Goal: Information Seeking & Learning: Learn about a topic

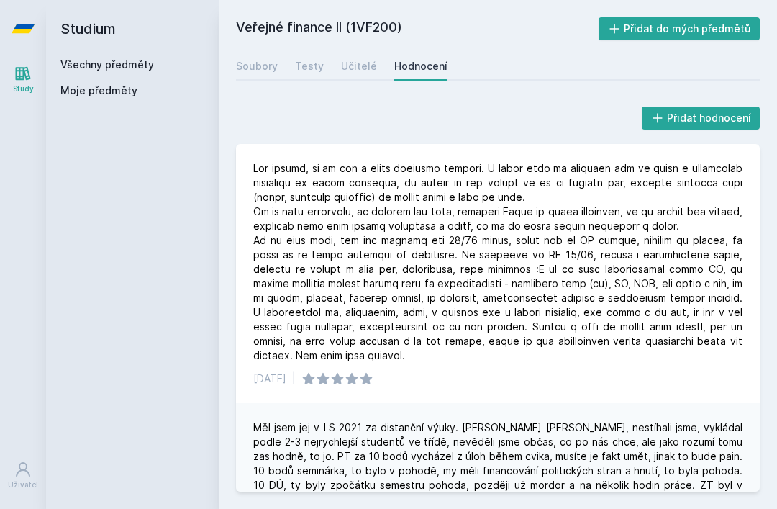
click at [83, 68] on link "Všechny předměty" at bounding box center [107, 64] width 94 height 12
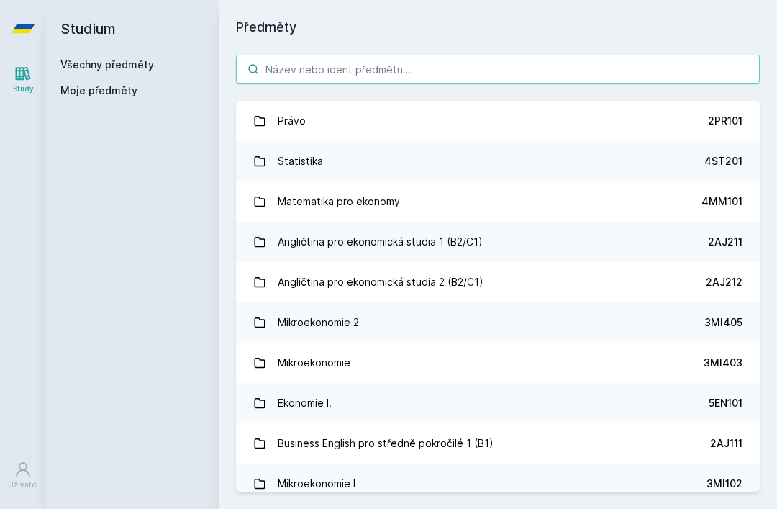
click at [298, 76] on input "search" at bounding box center [498, 69] width 524 height 29
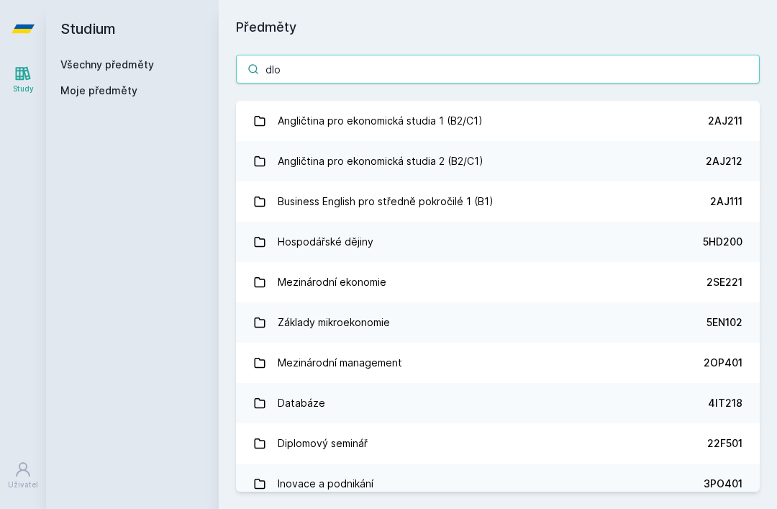
type input "dlou"
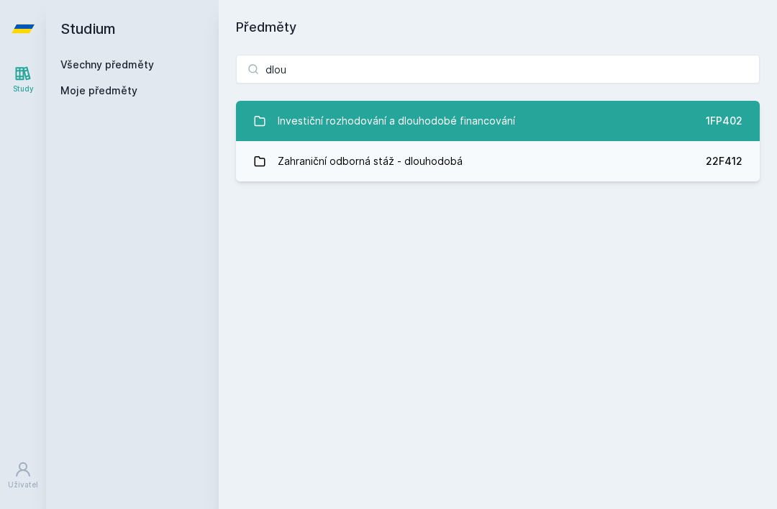
click at [546, 117] on link "Investiční rozhodování a dlouhodobé financování 1FP402" at bounding box center [498, 121] width 524 height 40
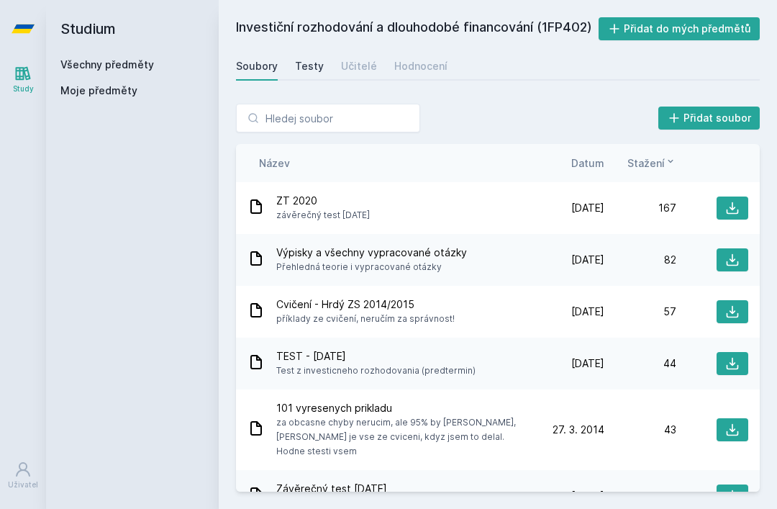
click at [315, 60] on div "Testy" at bounding box center [309, 66] width 29 height 14
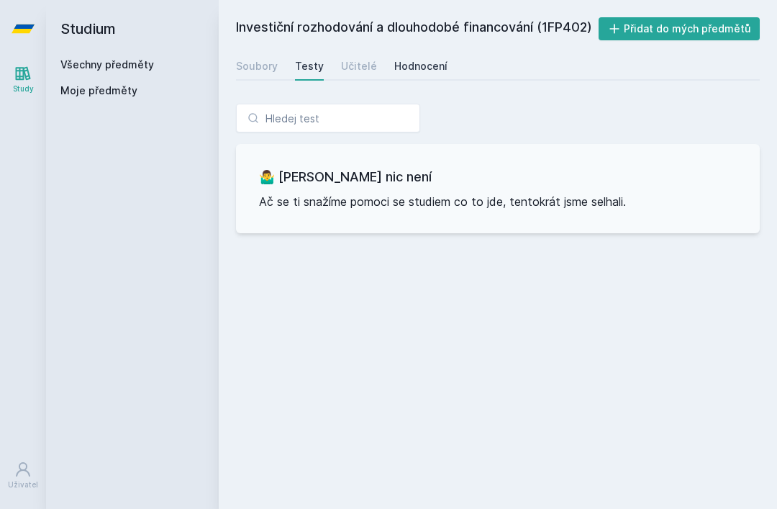
click at [416, 72] on div "Hodnocení" at bounding box center [421, 66] width 53 height 14
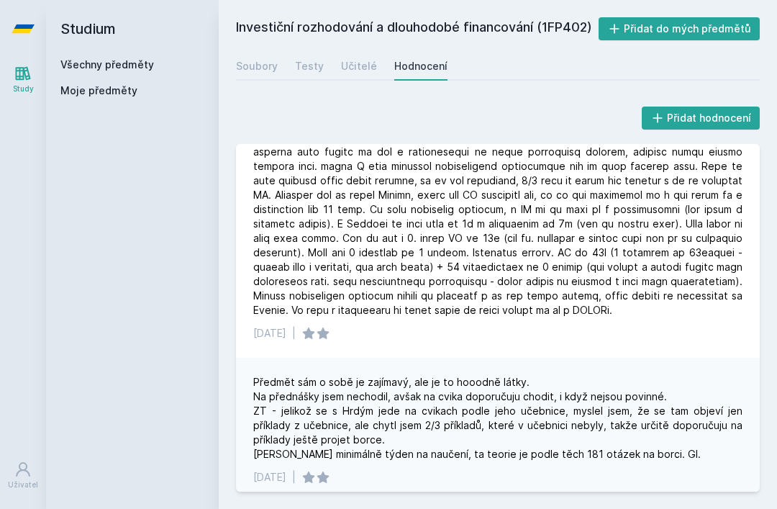
scroll to position [75, 0]
click at [362, 64] on div "Učitelé" at bounding box center [359, 66] width 36 height 14
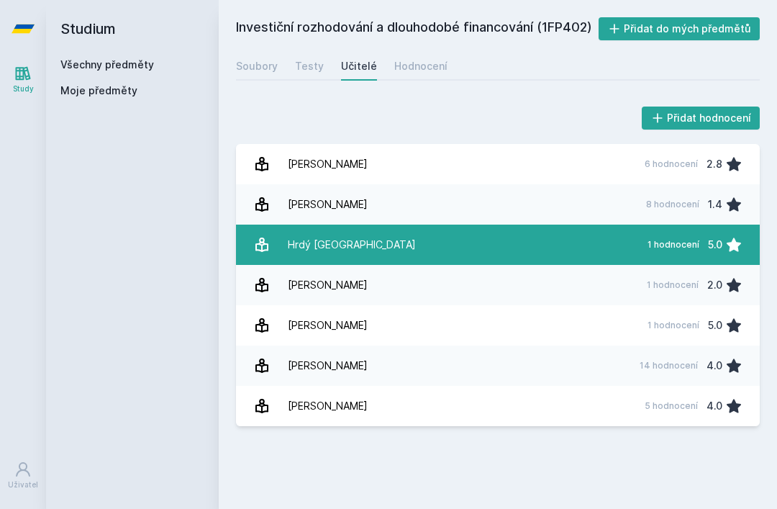
click at [310, 248] on div "Hrdý [GEOGRAPHIC_DATA]" at bounding box center [352, 244] width 128 height 29
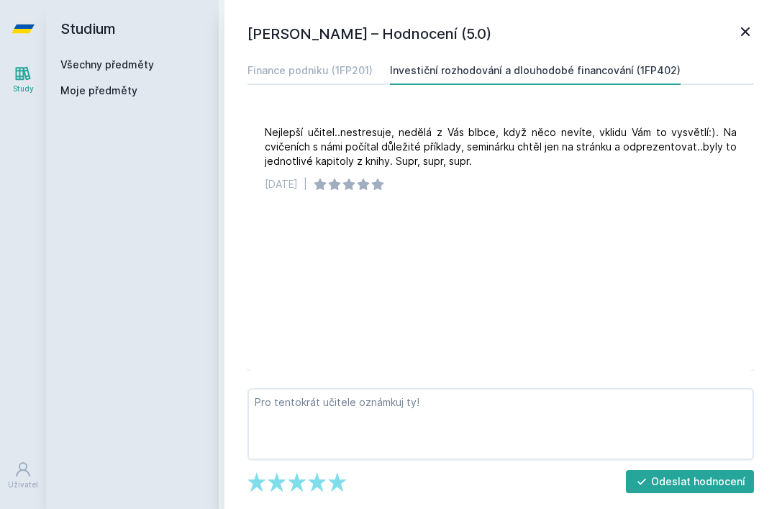
click at [546, 27] on icon at bounding box center [745, 31] width 17 height 17
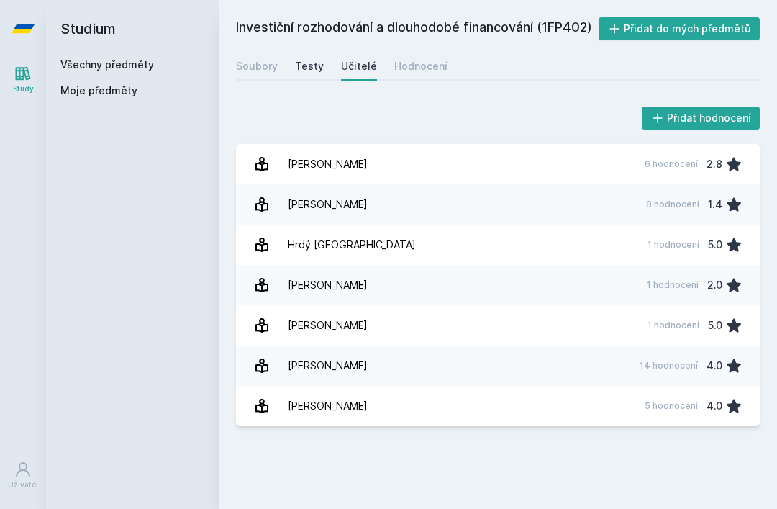
click at [313, 58] on link "Testy" at bounding box center [309, 66] width 29 height 29
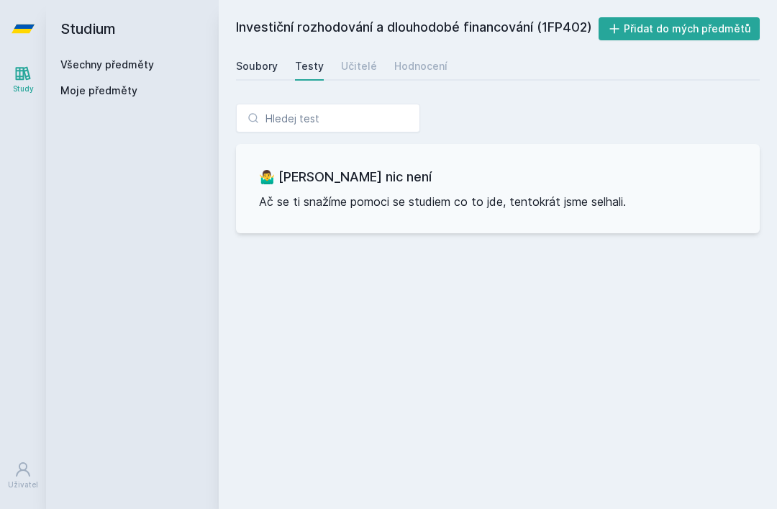
click at [261, 63] on div "Soubory" at bounding box center [257, 66] width 42 height 14
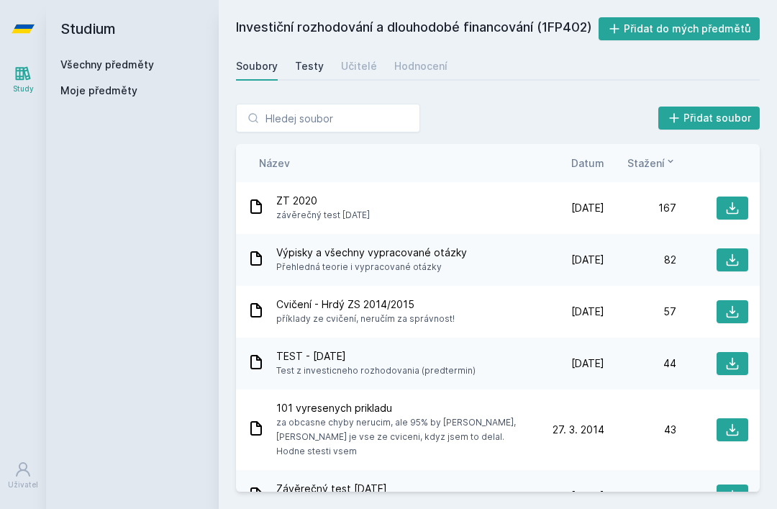
click at [305, 59] on div "Testy" at bounding box center [309, 66] width 29 height 14
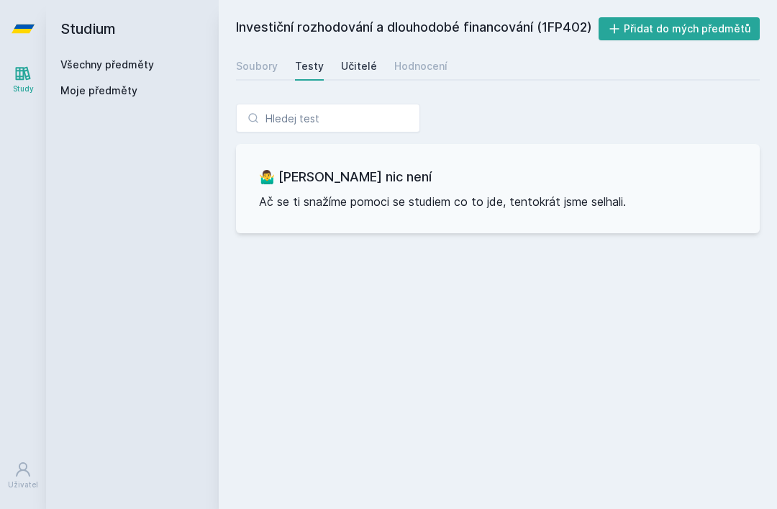
click at [359, 59] on div "Učitelé" at bounding box center [359, 66] width 36 height 14
